Goal: Task Accomplishment & Management: Use online tool/utility

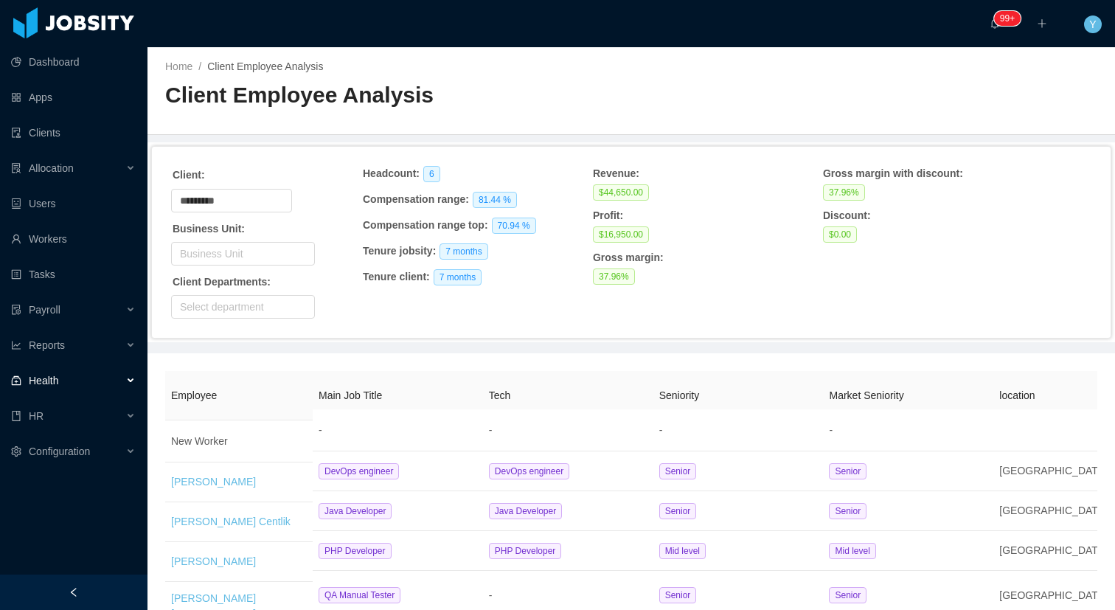
scroll to position [55, 0]
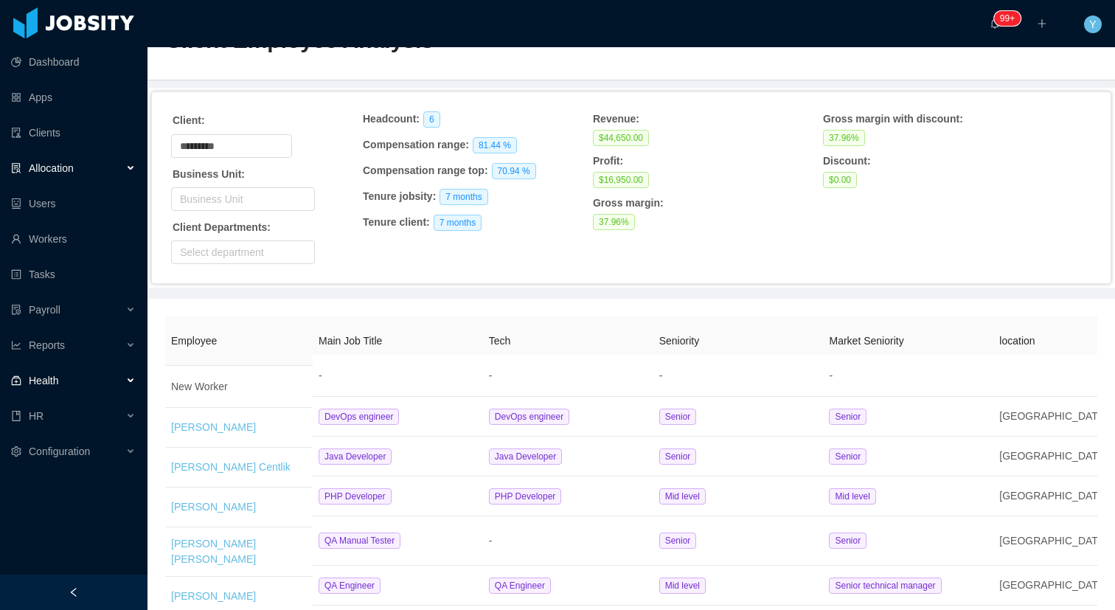
click at [96, 173] on div "Allocation" at bounding box center [73, 167] width 147 height 29
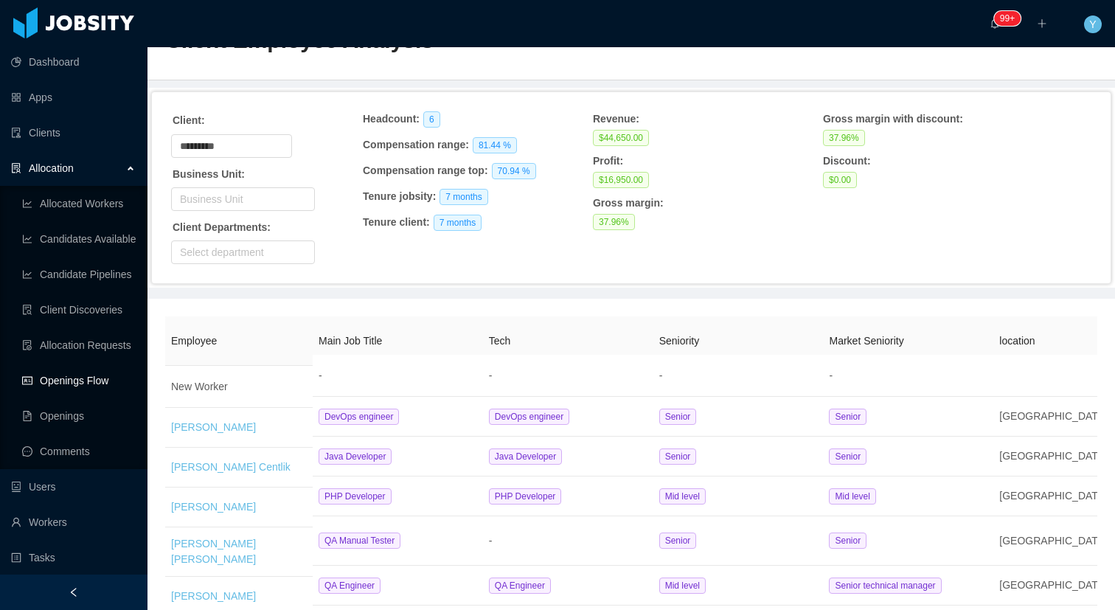
click at [34, 373] on link "Openings Flow" at bounding box center [79, 380] width 114 height 29
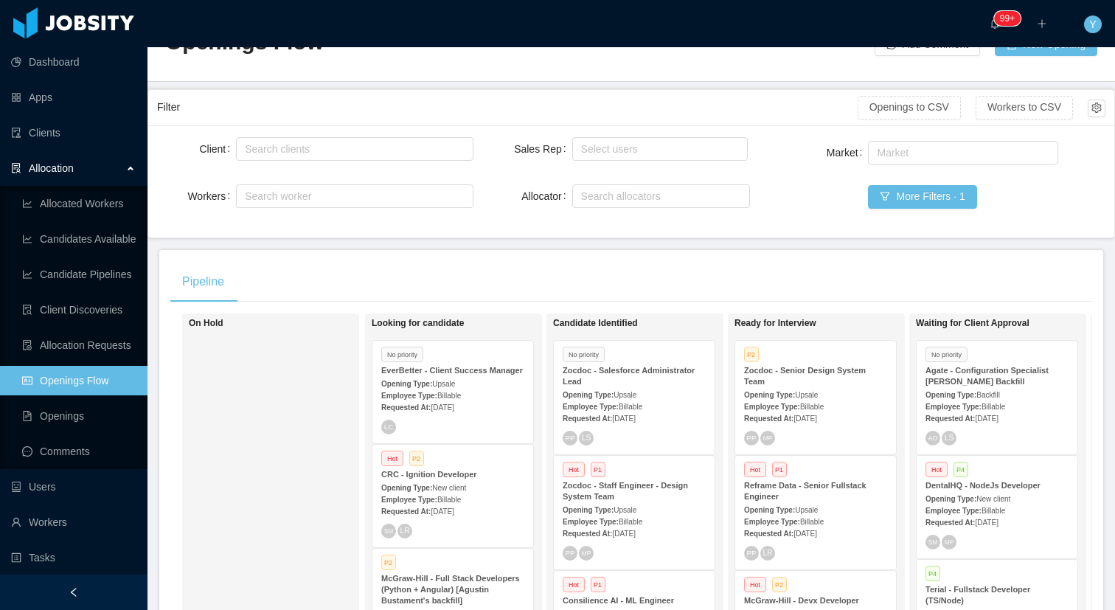
scroll to position [30, 0]
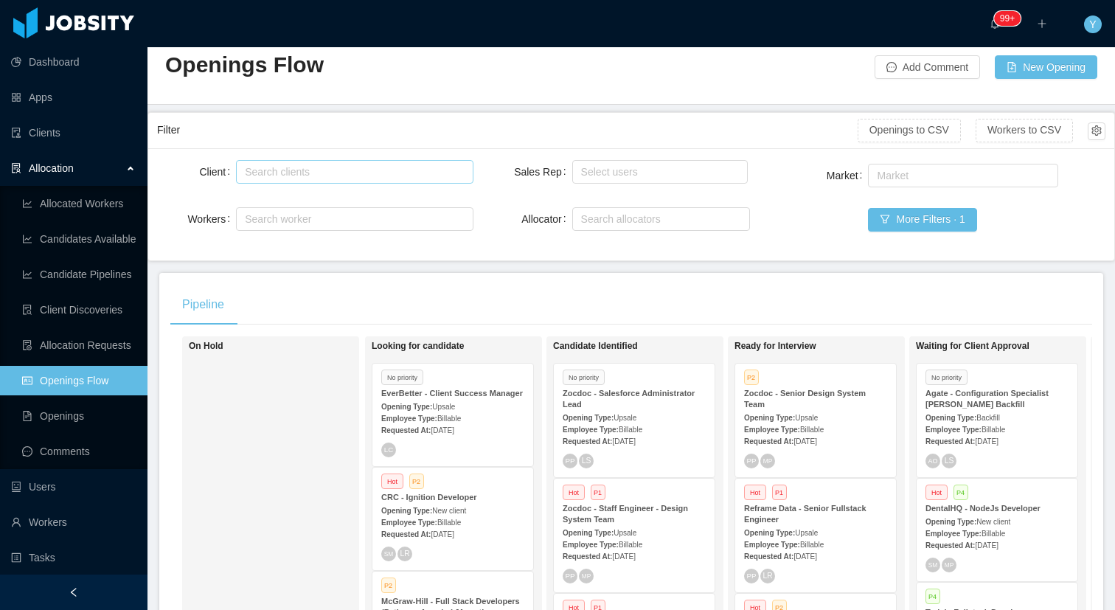
click at [404, 171] on div "Search clients" at bounding box center [351, 171] width 212 height 15
type input "******"
click at [411, 201] on li "McGraw-Hill Education" at bounding box center [354, 201] width 237 height 24
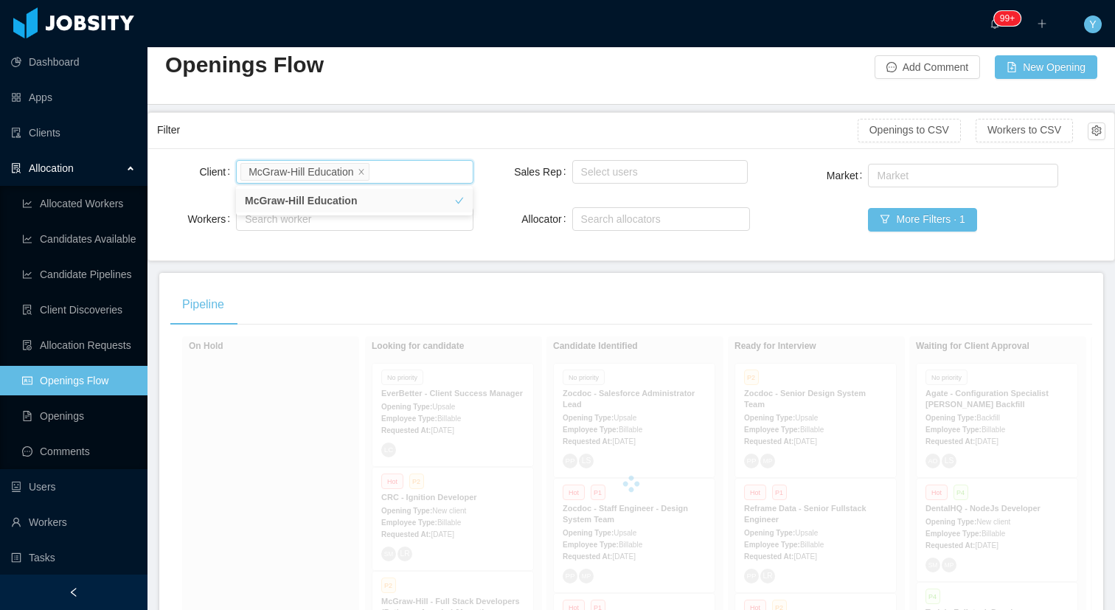
click at [479, 310] on div "Pipeline" at bounding box center [630, 304] width 921 height 41
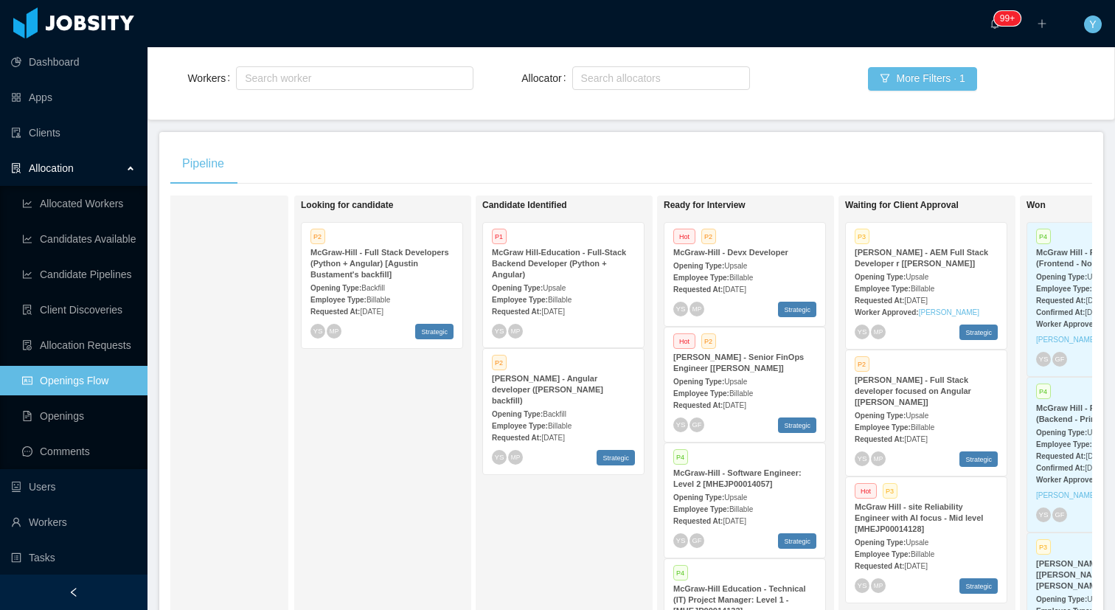
scroll to position [0, 380]
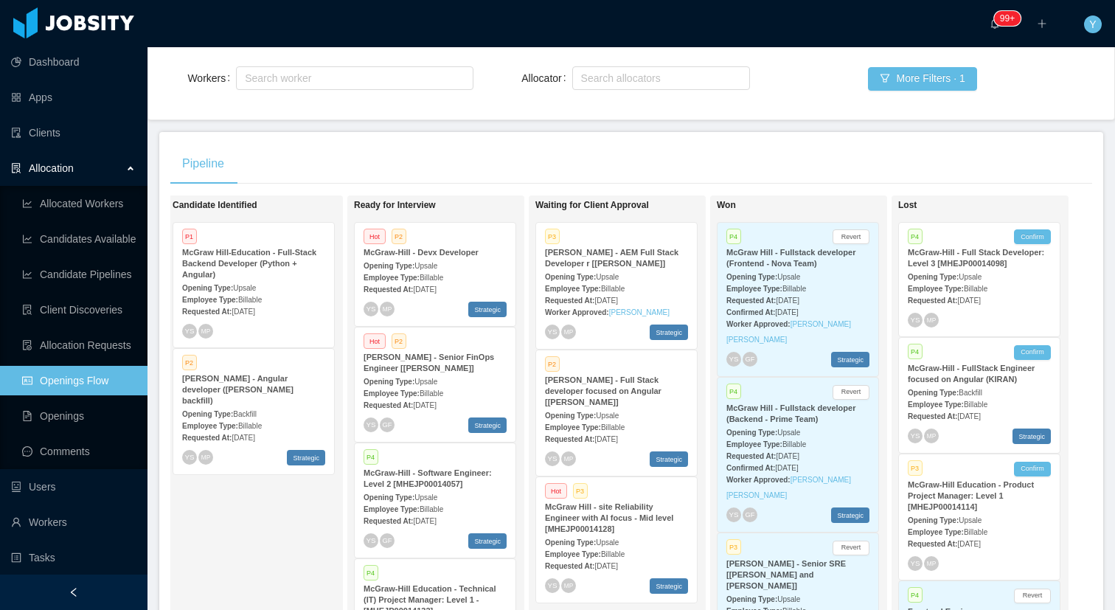
click at [596, 273] on strong "Opening Type:" at bounding box center [570, 277] width 51 height 8
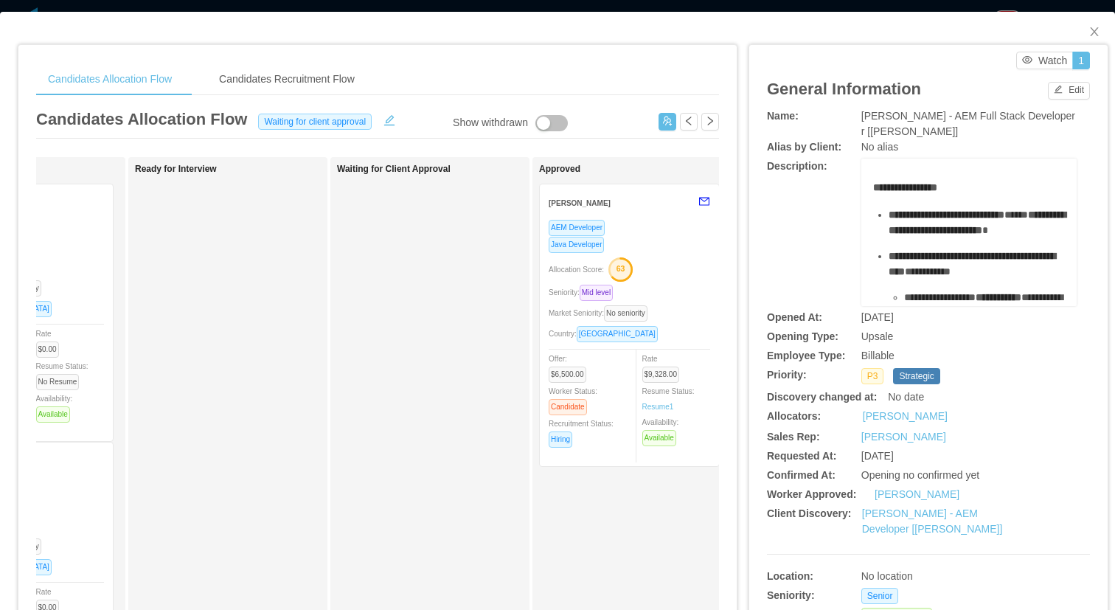
scroll to position [0, 421]
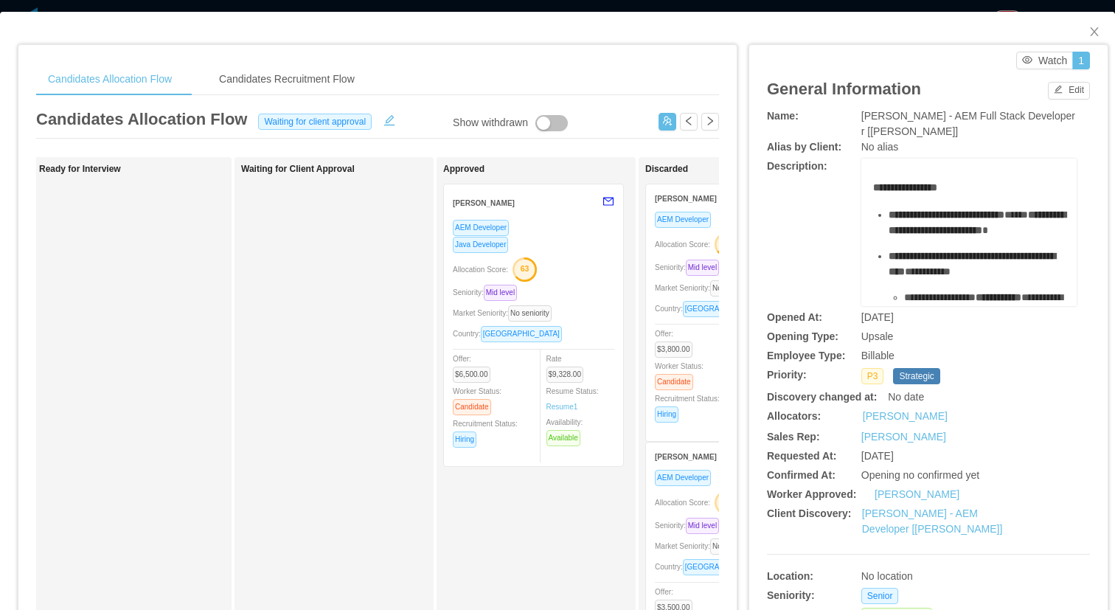
click at [565, 248] on div "Java Developer" at bounding box center [533, 244] width 161 height 17
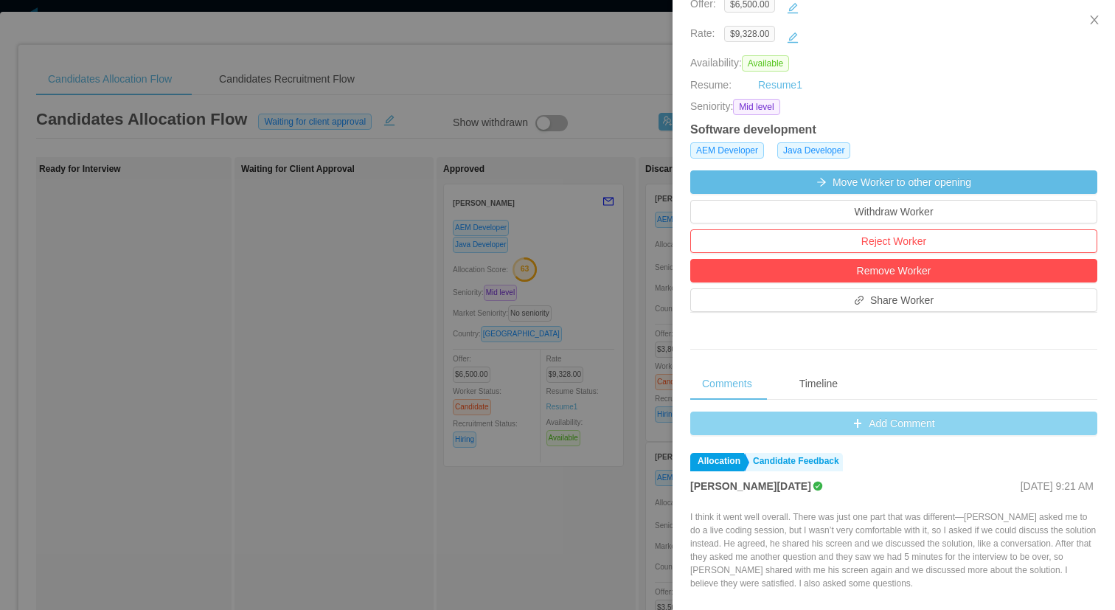
scroll to position [520, 0]
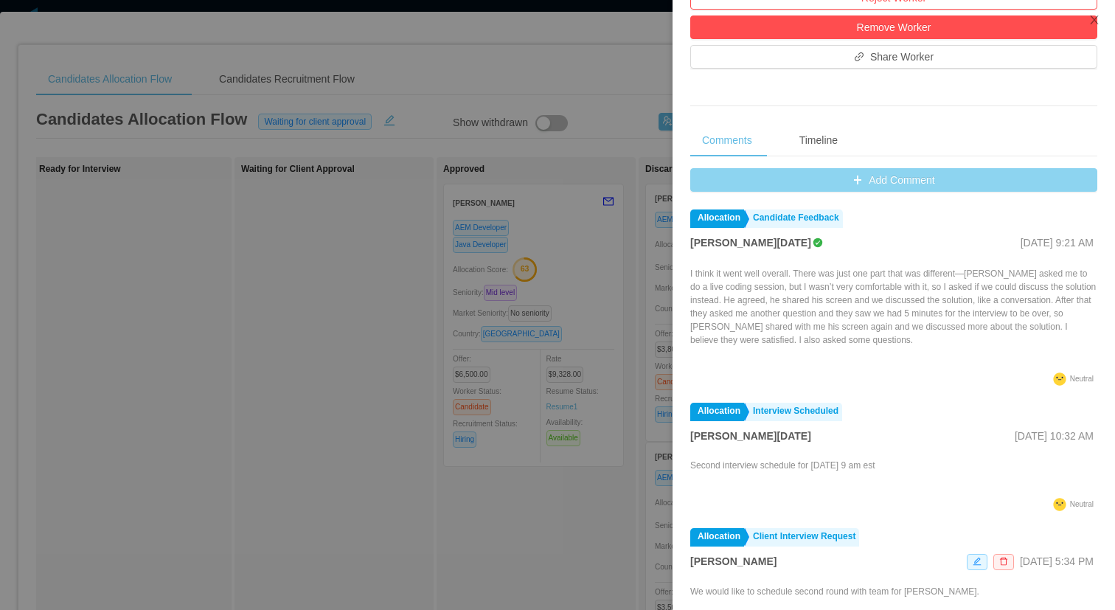
click at [848, 184] on button "Add Comment" at bounding box center [893, 180] width 407 height 24
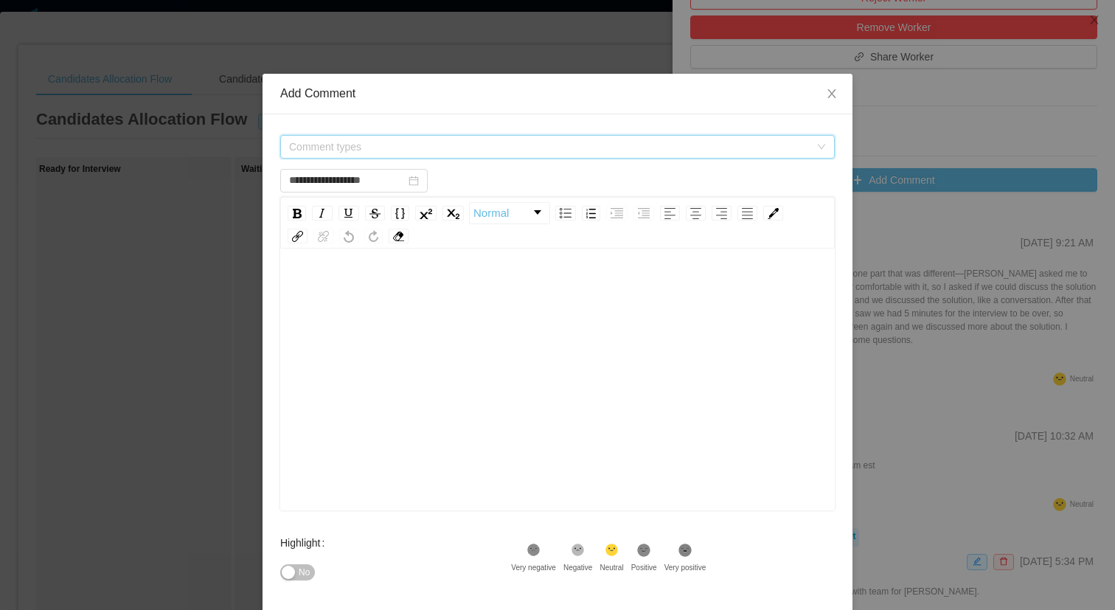
click at [517, 157] on span "Comment types" at bounding box center [552, 147] width 527 height 22
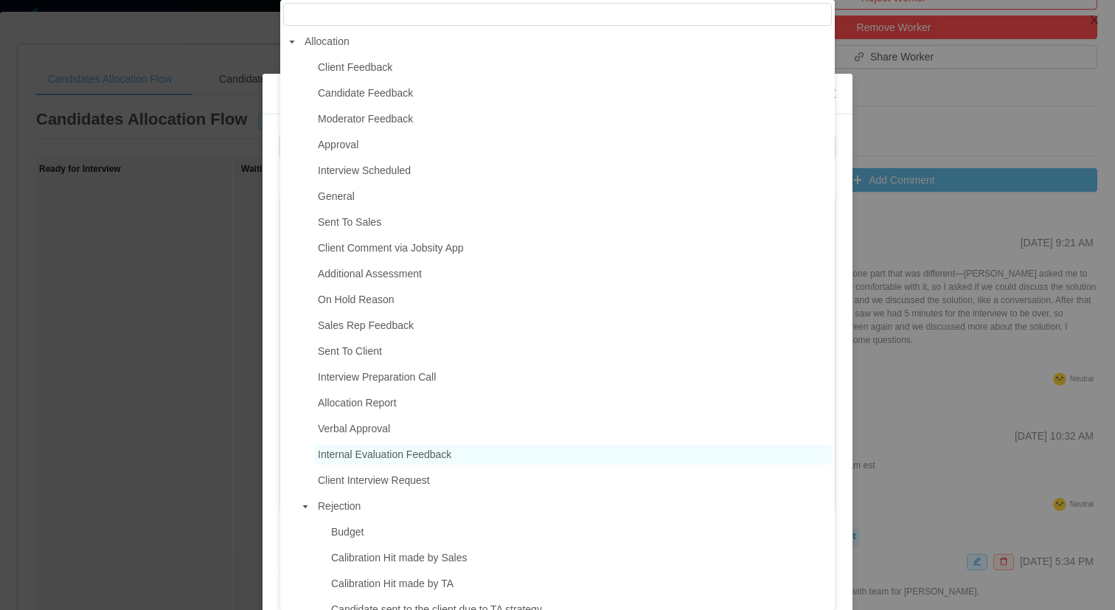
type input "**********"
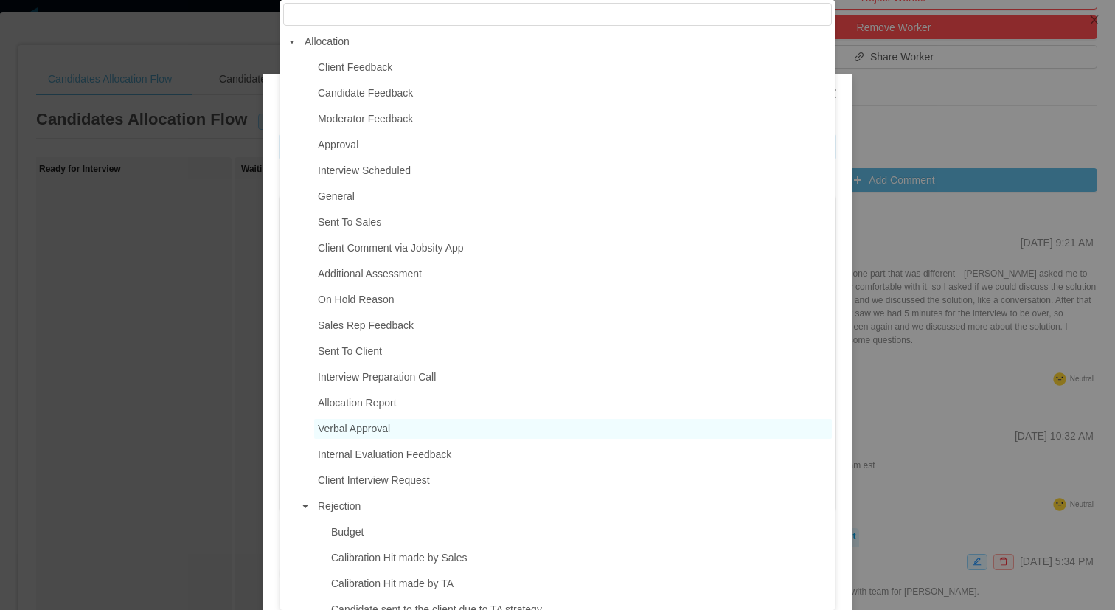
click at [357, 422] on span "Verbal Approval" at bounding box center [354, 428] width 72 height 12
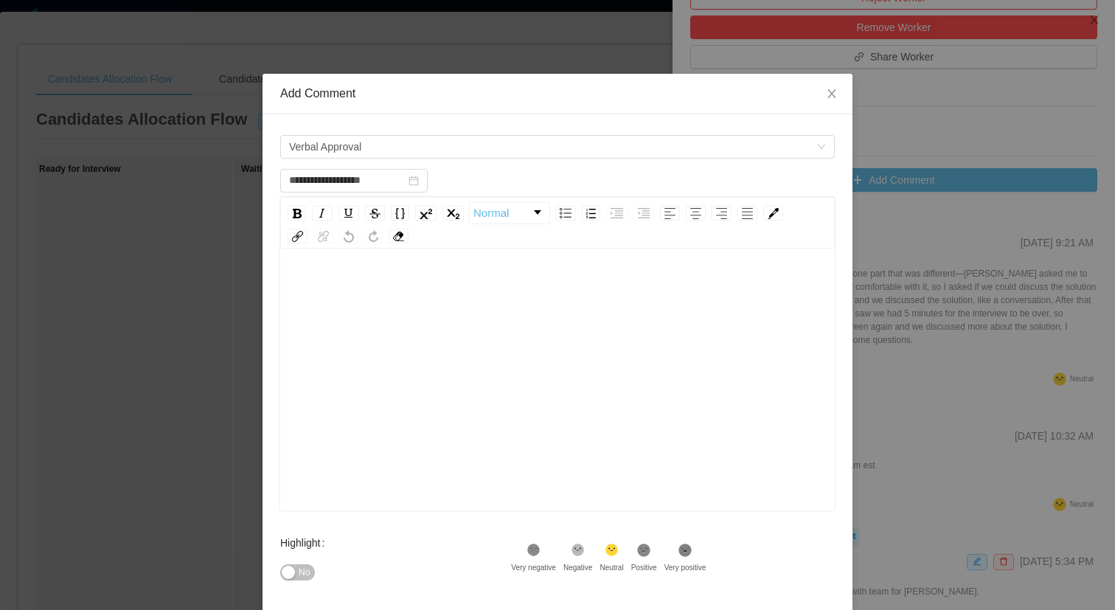
click at [419, 374] on div "rdw-editor" at bounding box center [557, 402] width 531 height 258
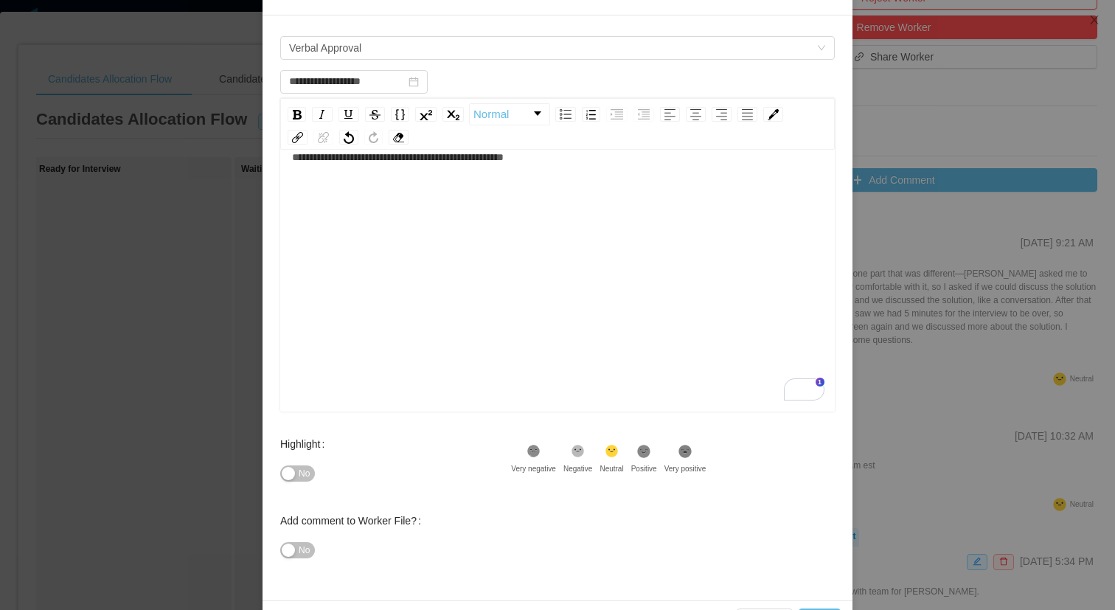
scroll to position [146, 0]
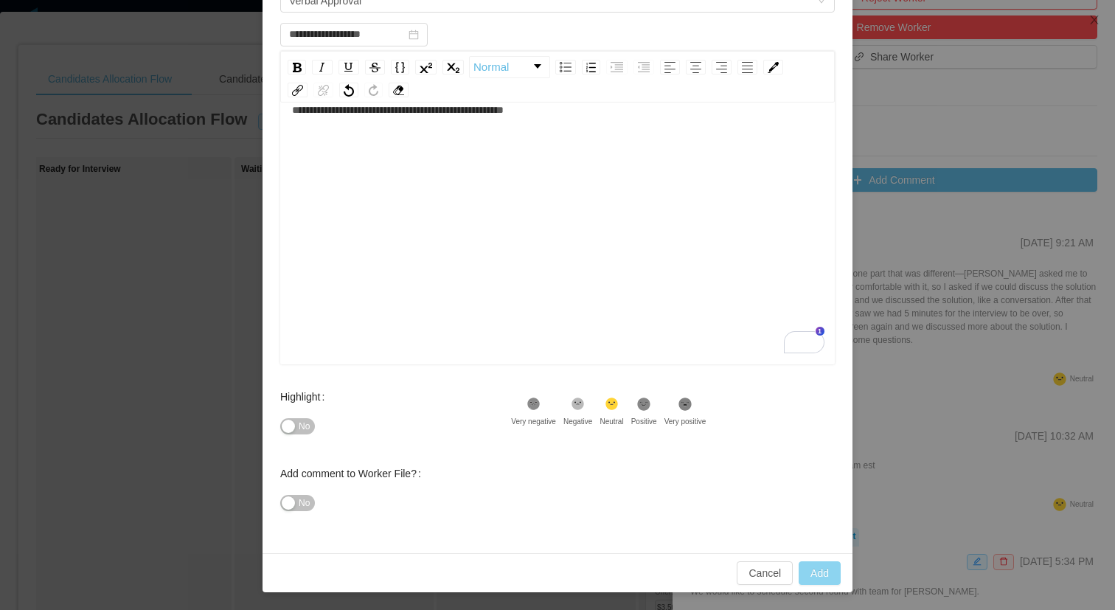
click at [830, 577] on button "Add" at bounding box center [819, 573] width 42 height 24
type input "**********"
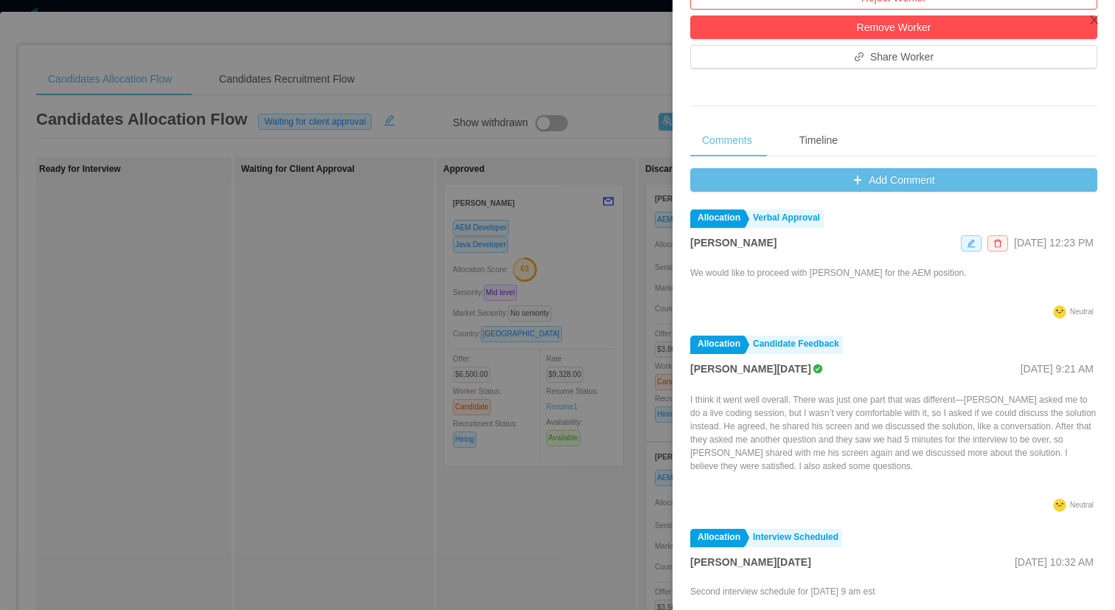
click at [413, 71] on div at bounding box center [557, 305] width 1115 height 610
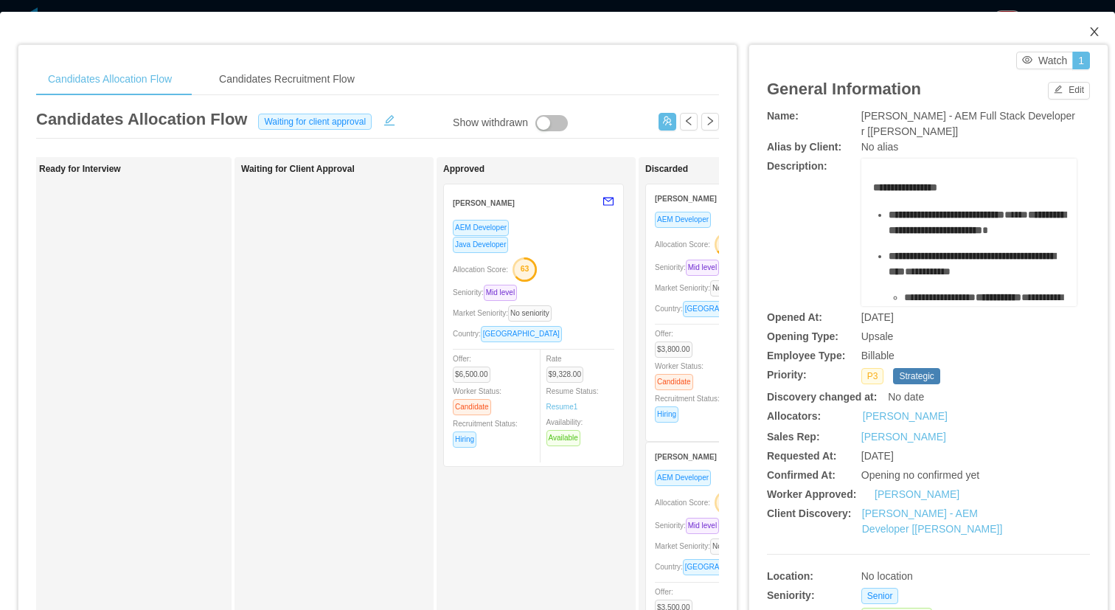
click at [1093, 29] on icon "icon: close" at bounding box center [1094, 32] width 12 height 12
